Goal: Find specific page/section: Find specific page/section

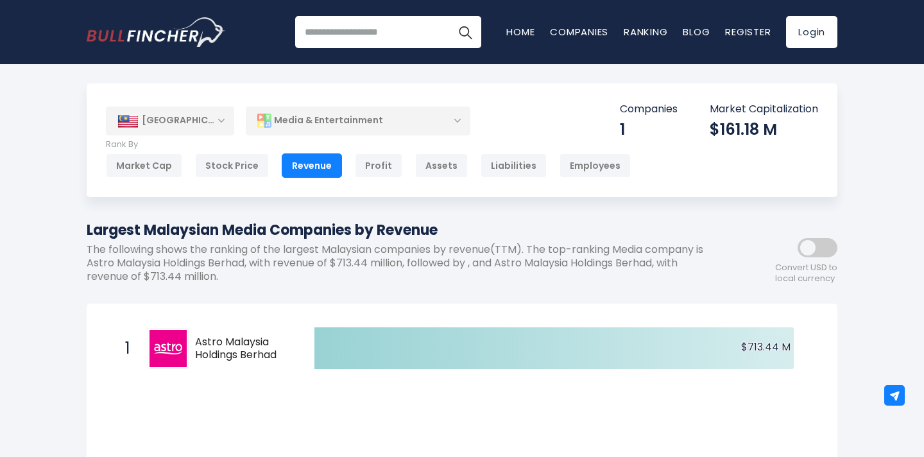
click at [310, 115] on div "Media & Entertainment" at bounding box center [358, 121] width 224 height 30
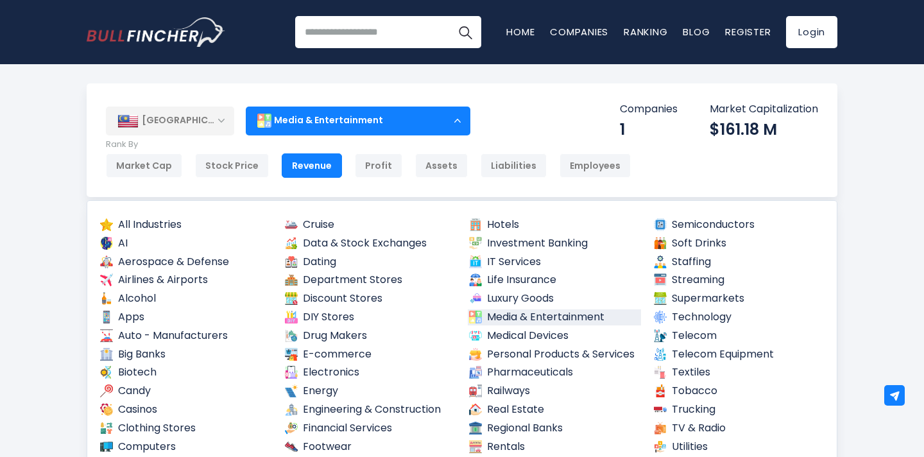
click at [310, 115] on div "Media & Entertainment" at bounding box center [358, 121] width 224 height 30
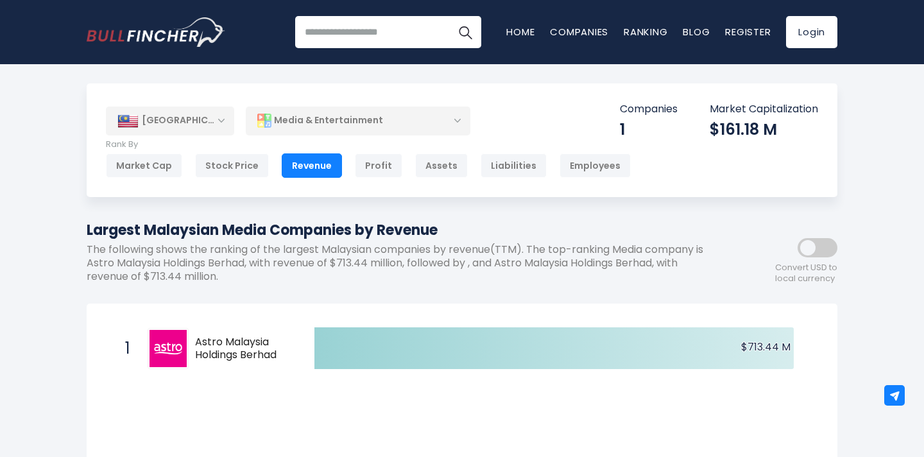
click at [350, 37] on input "search" at bounding box center [388, 32] width 186 height 32
type input "**********"
click at [449, 16] on button "Search" at bounding box center [465, 32] width 32 height 32
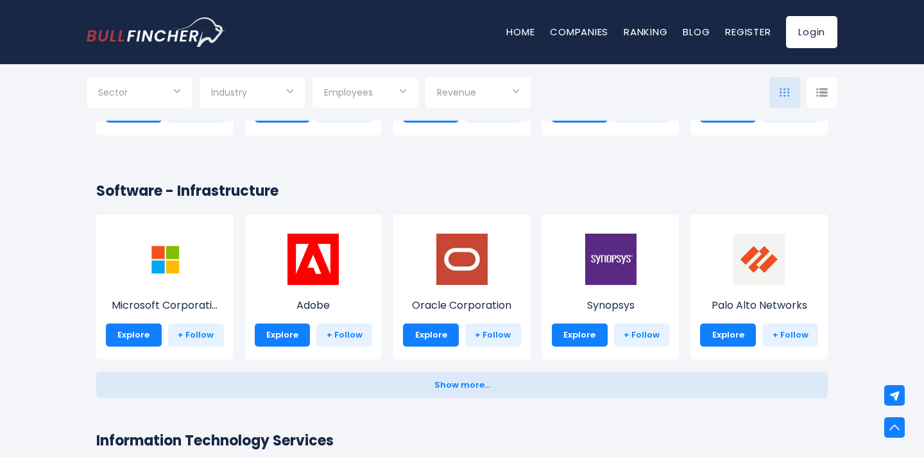
scroll to position [1053, 0]
